Goal: Communication & Community: Participate in discussion

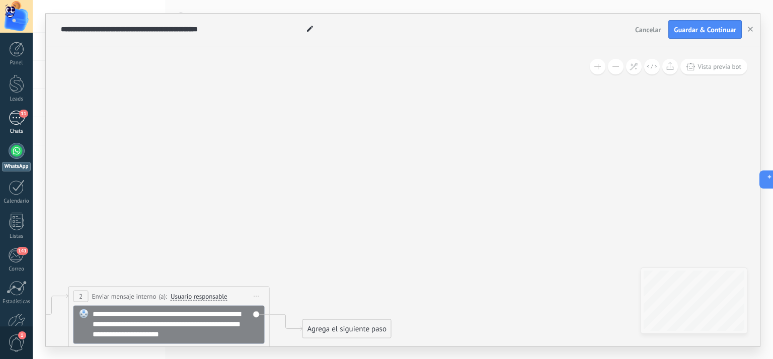
scroll to position [875, 0]
click at [7, 120] on link "11 Chats" at bounding box center [16, 123] width 33 height 24
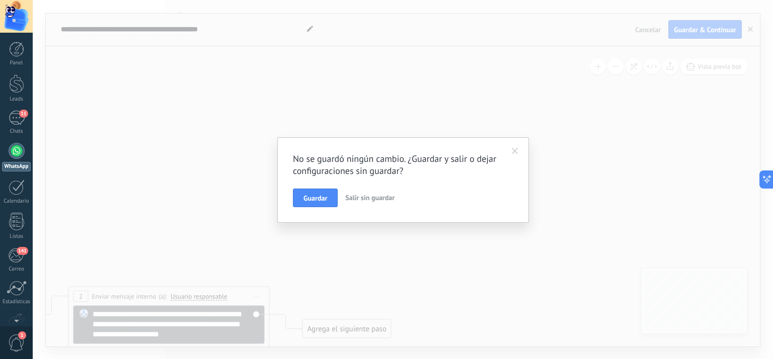
click at [366, 200] on span "Salir sin guardar" at bounding box center [369, 197] width 49 height 9
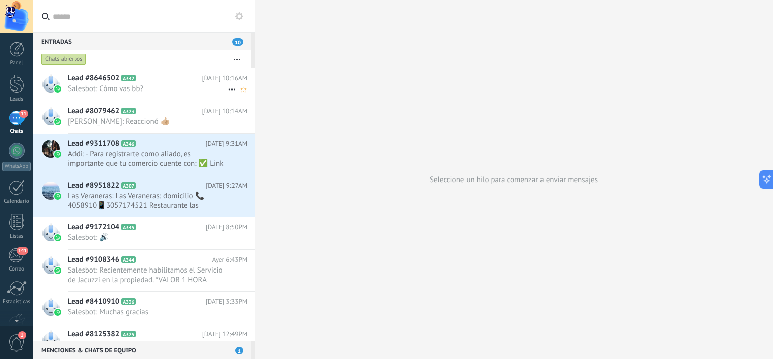
click at [155, 86] on span "Salesbot: Cómo vas bb?" at bounding box center [148, 89] width 160 height 10
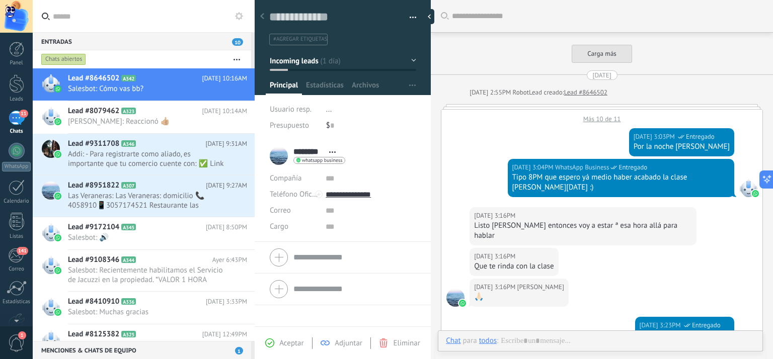
scroll to position [942, 0]
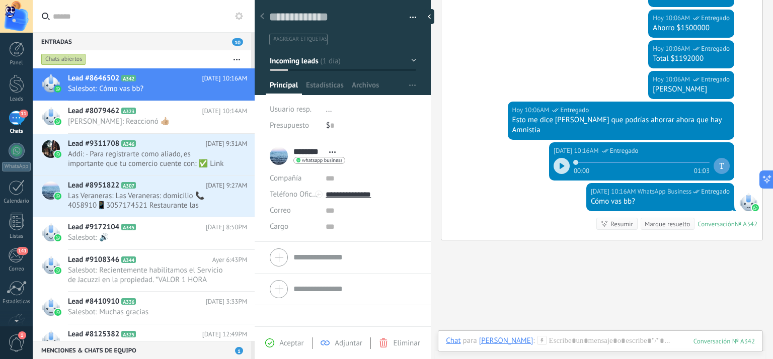
drag, startPoint x: 718, startPoint y: 164, endPoint x: 739, endPoint y: 148, distance: 25.6
click at [739, 148] on div "[DATE] 10:16AM WhatsApp Business Entregado 00:00 01:03" at bounding box center [601, 162] width 321 height 41
click at [717, 187] on span "Entregado" at bounding box center [715, 192] width 29 height 10
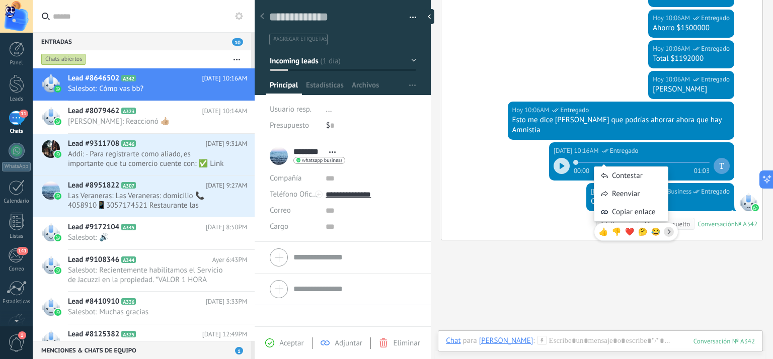
click at [679, 197] on div "Cómo vas bb?" at bounding box center [660, 202] width 139 height 10
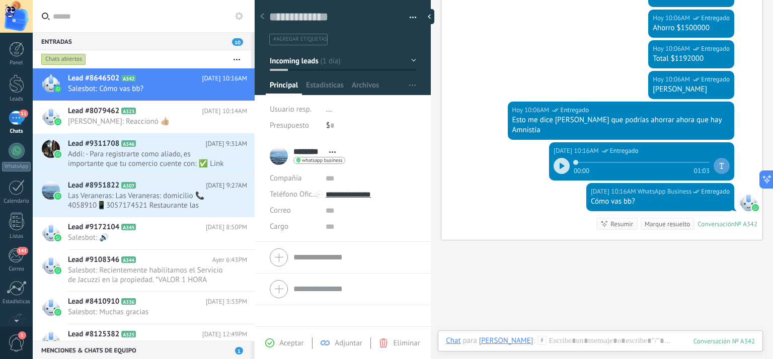
click at [679, 197] on div "Cómo vas bb?" at bounding box center [660, 202] width 139 height 10
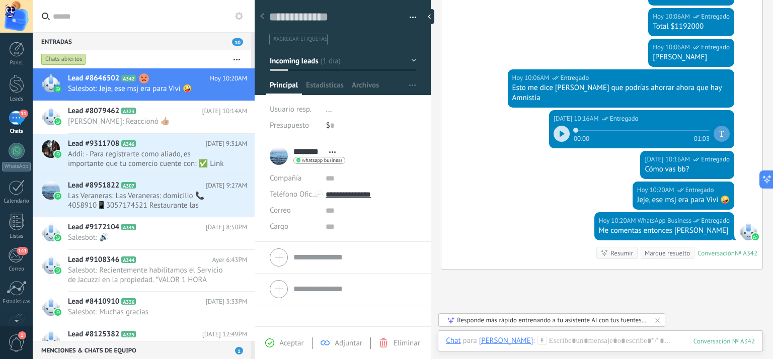
scroll to position [1007, 0]
